Goal: Task Accomplishment & Management: Manage account settings

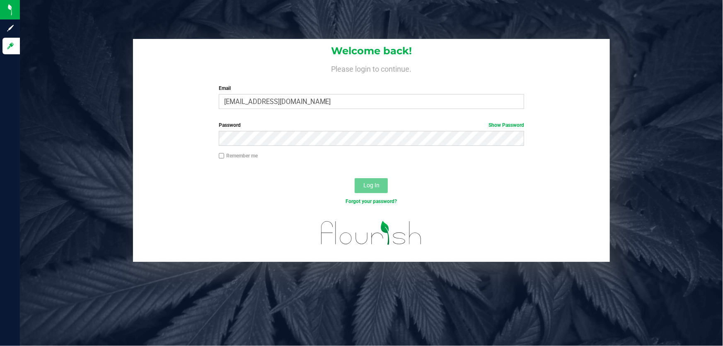
type input "Apotignano@liveparallel.com"
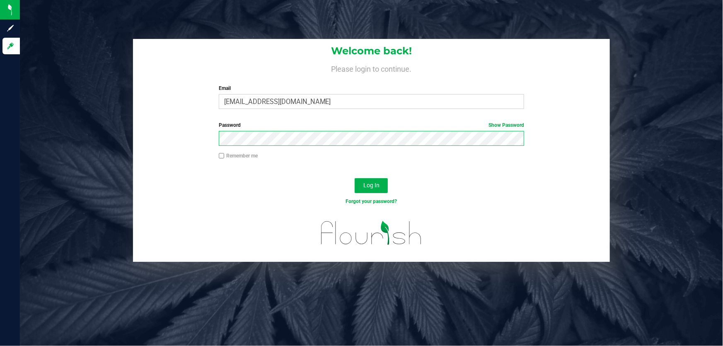
click at [354, 178] on button "Log In" at bounding box center [370, 185] width 33 height 15
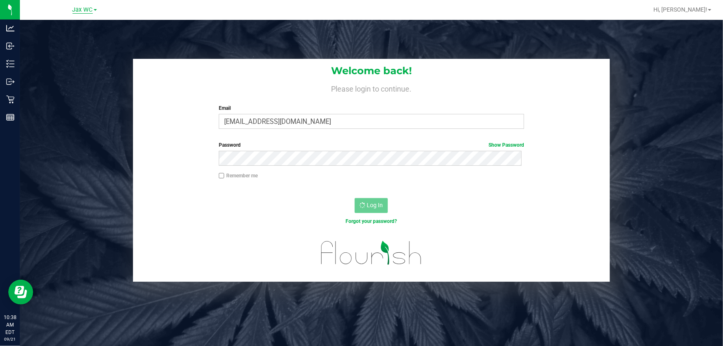
click at [79, 10] on span "Jax WC" at bounding box center [82, 9] width 20 height 7
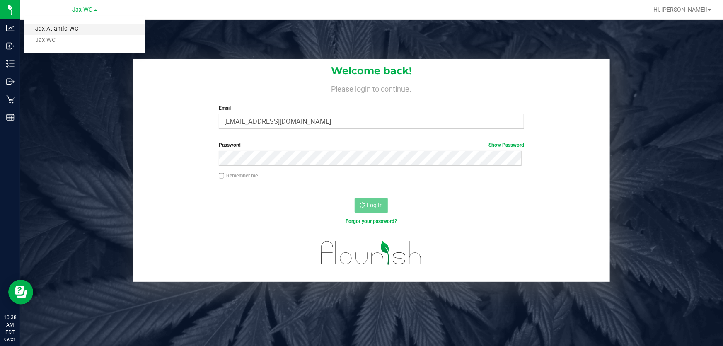
click at [72, 27] on link "Jax Atlantic WC" at bounding box center [84, 29] width 121 height 11
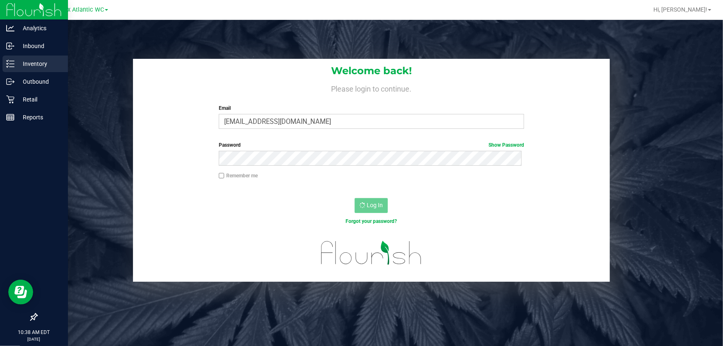
click at [9, 60] on icon at bounding box center [10, 64] width 8 height 8
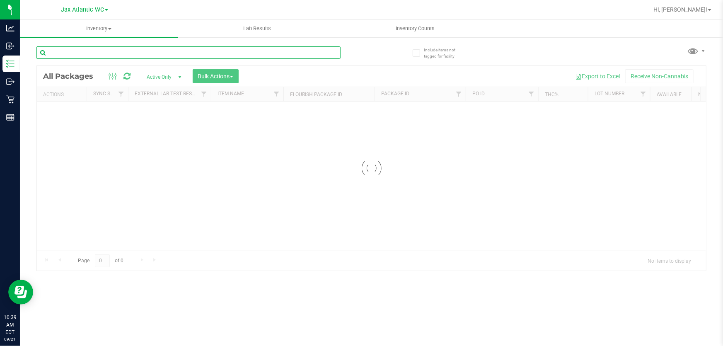
click at [72, 54] on input "text" at bounding box center [188, 52] width 304 height 12
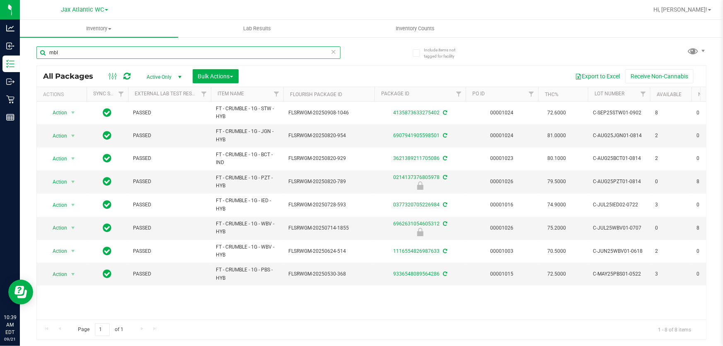
click at [77, 53] on input "mbl" at bounding box center [188, 52] width 304 height 12
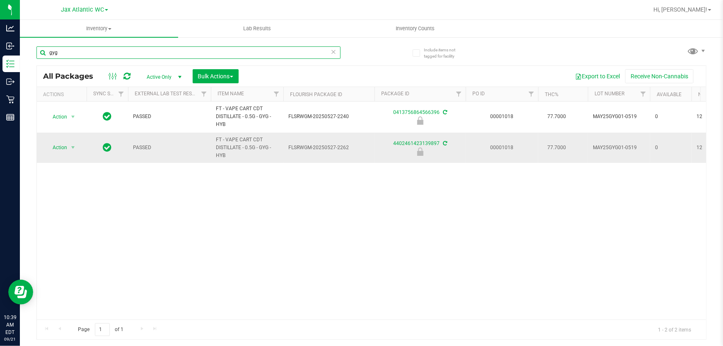
type input "gyg"
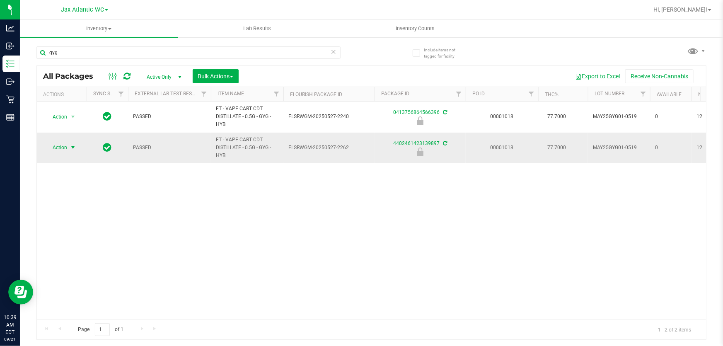
click at [58, 145] on span "Action" at bounding box center [56, 148] width 22 height 12
click at [75, 250] on li "Unlock package" at bounding box center [72, 256] width 53 height 12
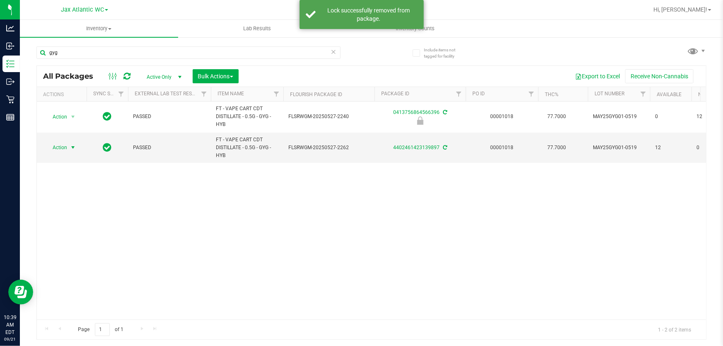
click at [61, 148] on span "Action" at bounding box center [56, 148] width 22 height 12
click at [90, 245] on li "Print package label" at bounding box center [78, 247] width 64 height 12
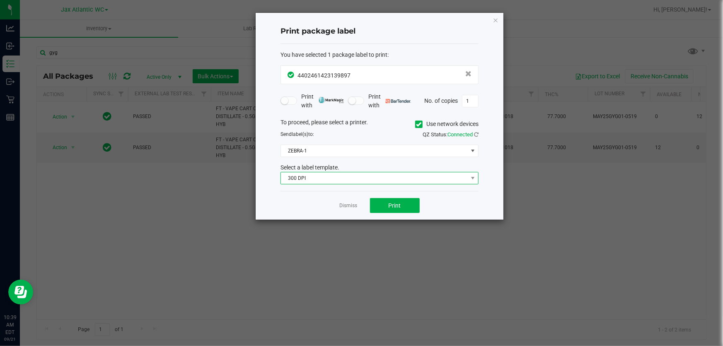
click at [356, 181] on span "300 DPI" at bounding box center [374, 178] width 187 height 12
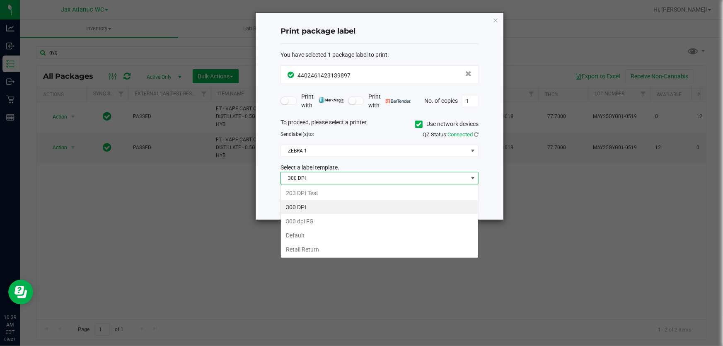
scroll to position [12, 198]
click at [323, 190] on li "203 DPI Test" at bounding box center [379, 193] width 197 height 14
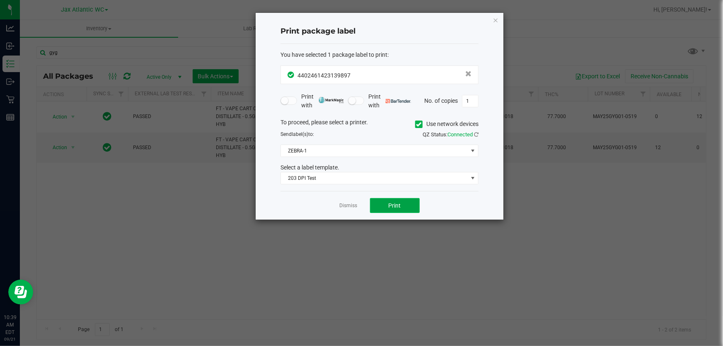
click at [398, 204] on span "Print" at bounding box center [394, 205] width 12 height 7
click at [347, 207] on link "Dismiss" at bounding box center [349, 205] width 18 height 7
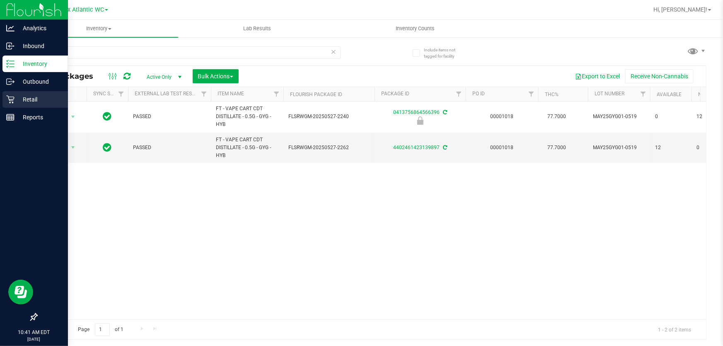
click at [26, 100] on p "Retail" at bounding box center [39, 99] width 50 height 10
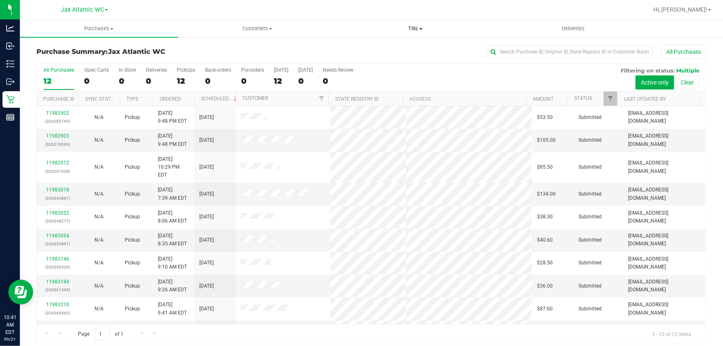
click at [413, 31] on span "Tills" at bounding box center [415, 28] width 157 height 7
click at [397, 49] on li "Manage tills" at bounding box center [415, 50] width 158 height 10
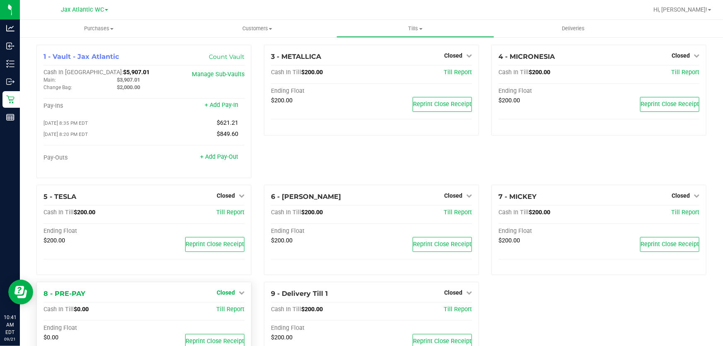
click at [230, 294] on span "Closed" at bounding box center [226, 292] width 18 height 7
click at [233, 308] on link "Open Till" at bounding box center [225, 309] width 22 height 7
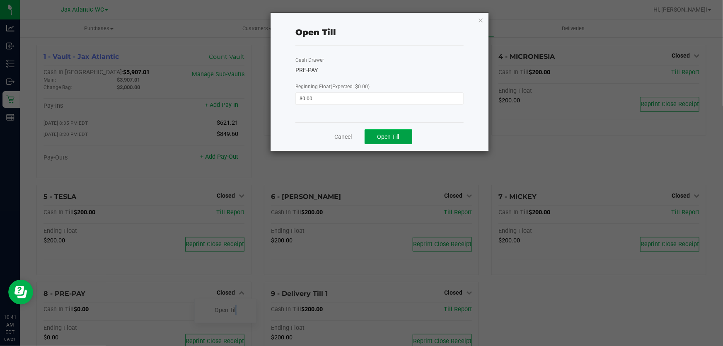
click at [392, 137] on span "Open Till" at bounding box center [388, 136] width 22 height 7
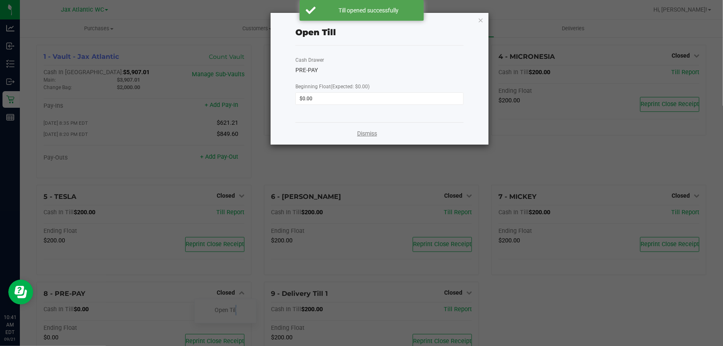
click at [363, 132] on link "Dismiss" at bounding box center [367, 133] width 20 height 9
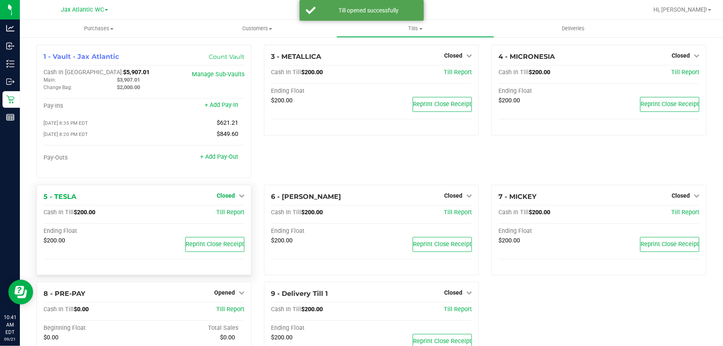
click at [232, 195] on span "Closed" at bounding box center [226, 195] width 18 height 7
click at [234, 213] on link "Open Till" at bounding box center [225, 212] width 22 height 7
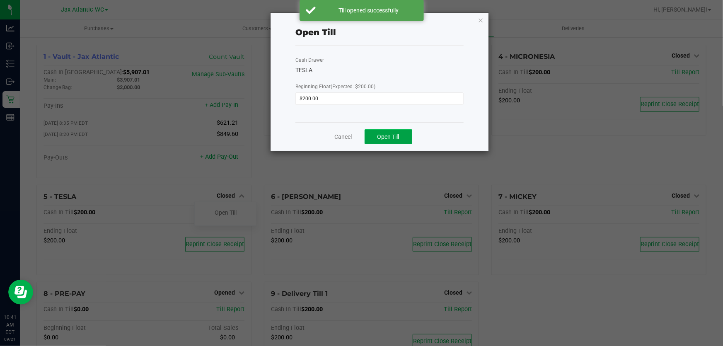
click at [392, 143] on button "Open Till" at bounding box center [388, 136] width 48 height 15
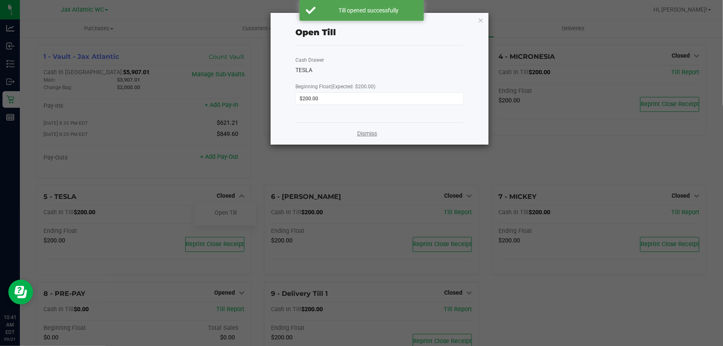
click at [358, 136] on link "Dismiss" at bounding box center [367, 133] width 20 height 9
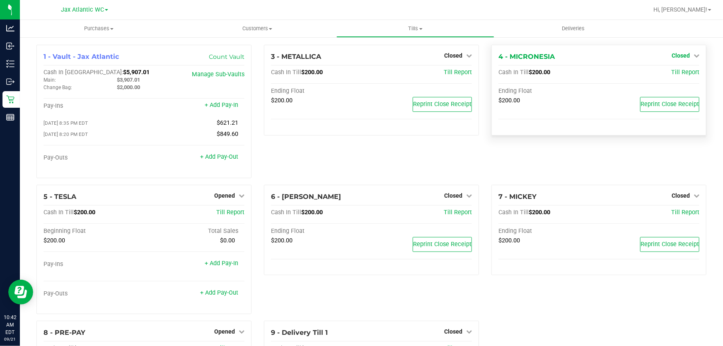
click at [675, 55] on span "Closed" at bounding box center [680, 55] width 18 height 7
click at [677, 70] on link "Open Till" at bounding box center [680, 73] width 22 height 7
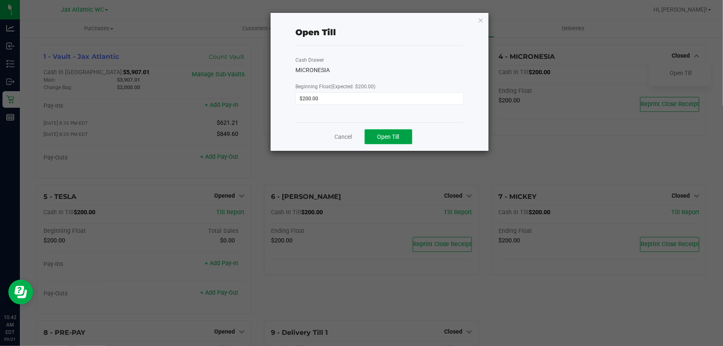
click at [395, 136] on span "Open Till" at bounding box center [388, 136] width 22 height 7
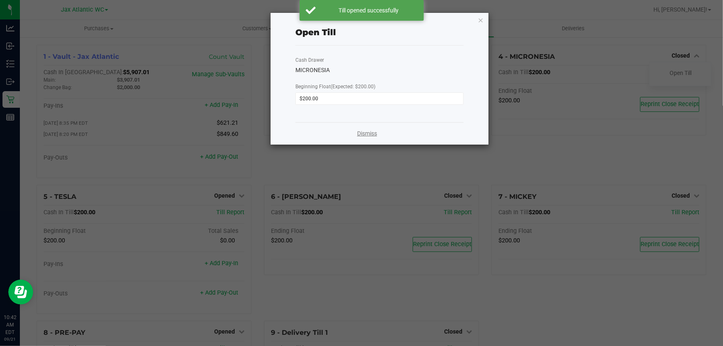
click at [368, 132] on link "Dismiss" at bounding box center [367, 133] width 20 height 9
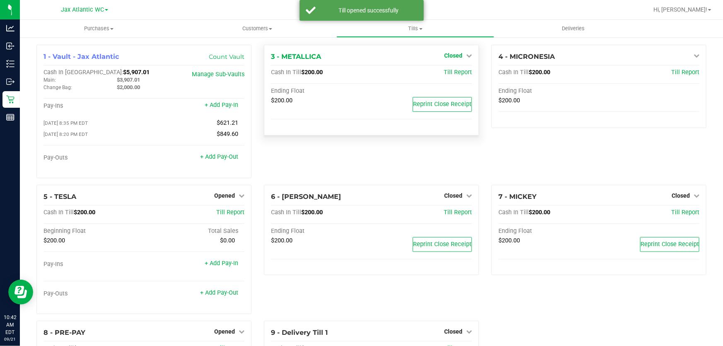
click at [452, 54] on span "Closed" at bounding box center [453, 55] width 18 height 7
click at [453, 72] on link "Open Till" at bounding box center [453, 73] width 22 height 7
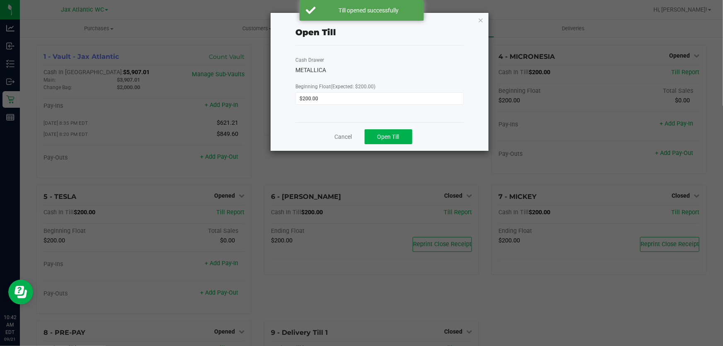
click at [391, 145] on div "Cancel Open Till" at bounding box center [379, 136] width 168 height 29
click at [391, 140] on span "Open Till" at bounding box center [388, 136] width 22 height 7
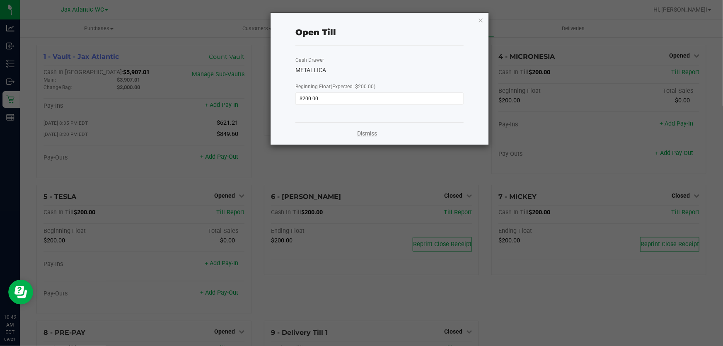
click at [367, 134] on link "Dismiss" at bounding box center [367, 133] width 20 height 9
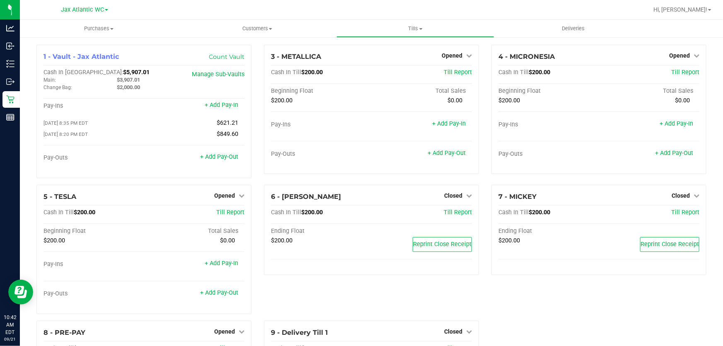
click at [632, 7] on div at bounding box center [397, 10] width 499 height 16
click at [563, 4] on div at bounding box center [397, 10] width 499 height 16
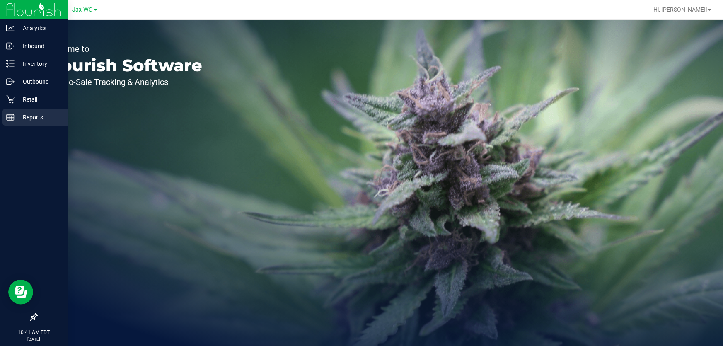
click at [29, 114] on p "Reports" at bounding box center [39, 117] width 50 height 10
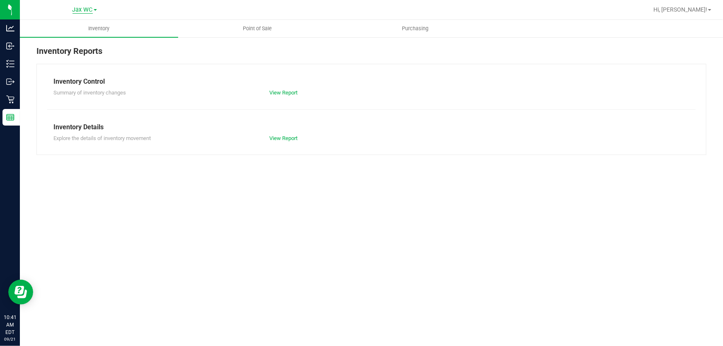
click at [81, 8] on span "Jax WC" at bounding box center [82, 9] width 20 height 7
click at [81, 28] on link "Jax Atlantic WC" at bounding box center [84, 29] width 121 height 11
click at [248, 28] on span "Point of Sale" at bounding box center [256, 28] width 51 height 7
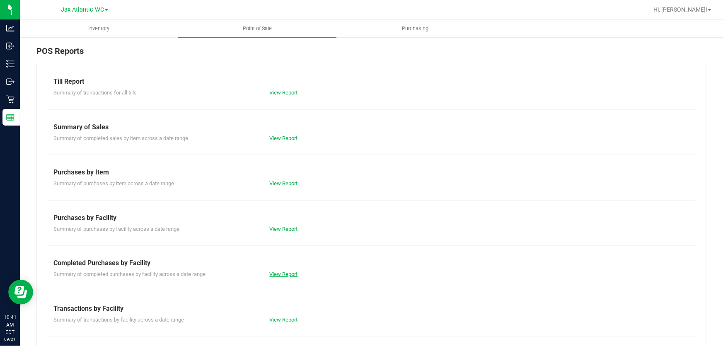
click at [274, 273] on link "View Report" at bounding box center [284, 274] width 28 height 6
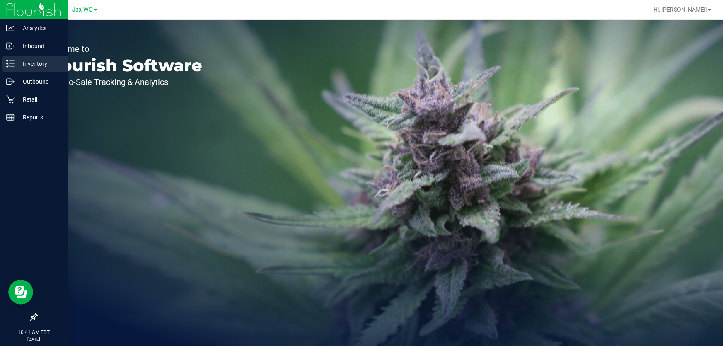
click at [22, 65] on p "Inventory" at bounding box center [39, 64] width 50 height 10
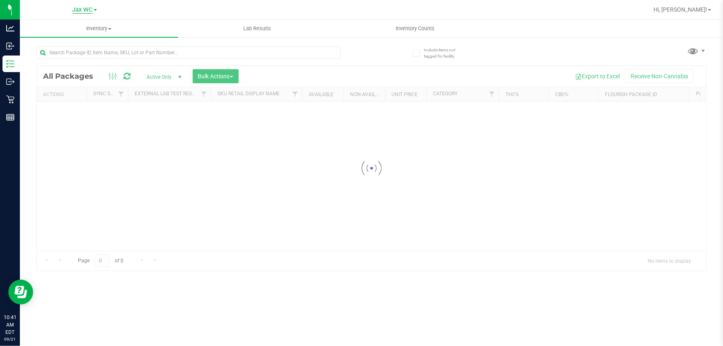
click at [87, 8] on span "Jax WC" at bounding box center [82, 9] width 20 height 7
click at [85, 26] on link "Jax Atlantic WC" at bounding box center [84, 29] width 121 height 11
